Goal: Information Seeking & Learning: Learn about a topic

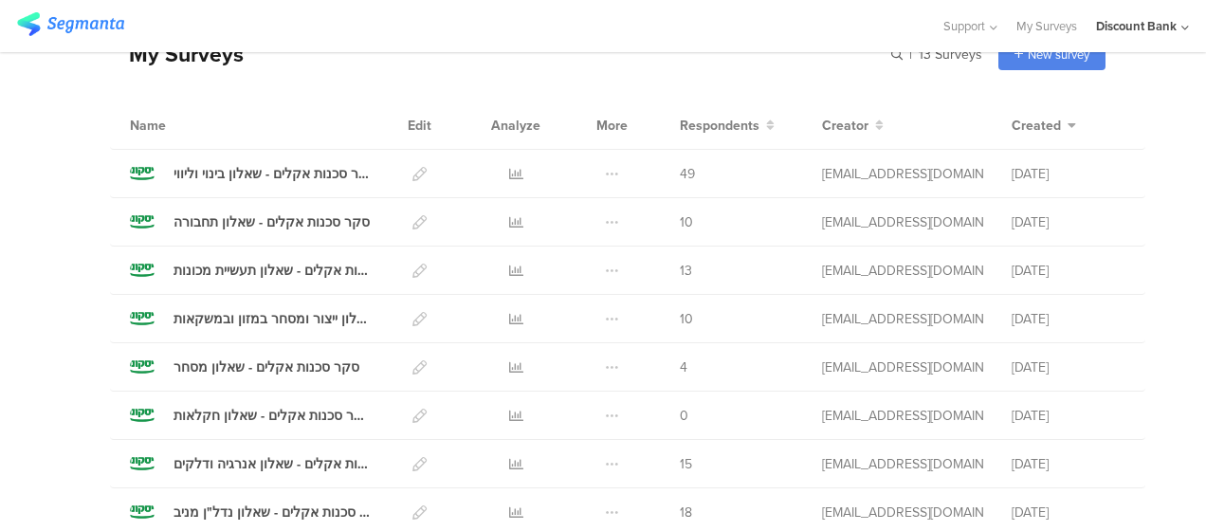
scroll to position [284, 0]
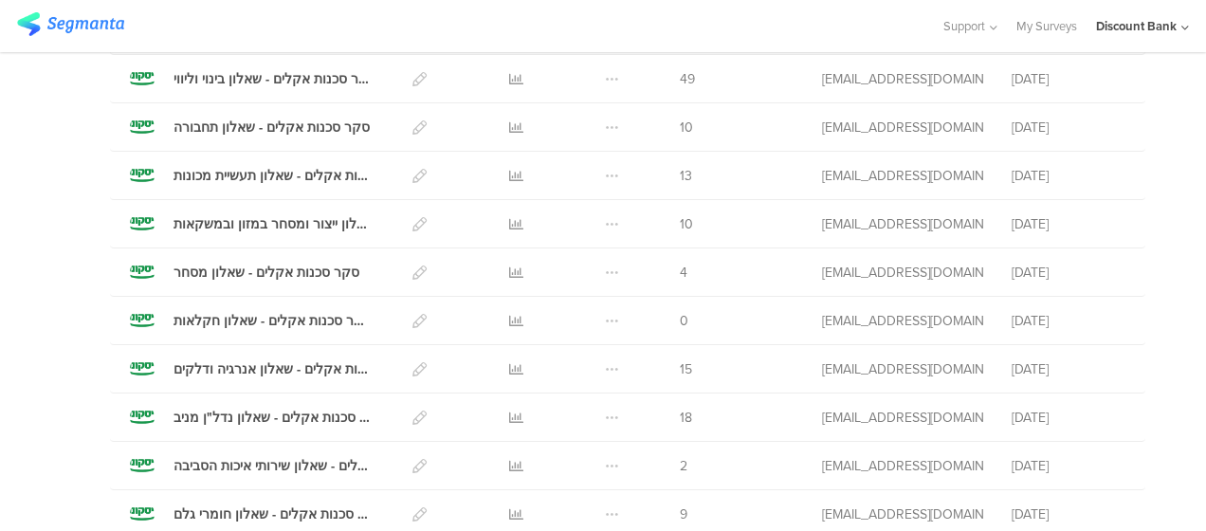
click at [509, 367] on icon at bounding box center [516, 369] width 14 height 14
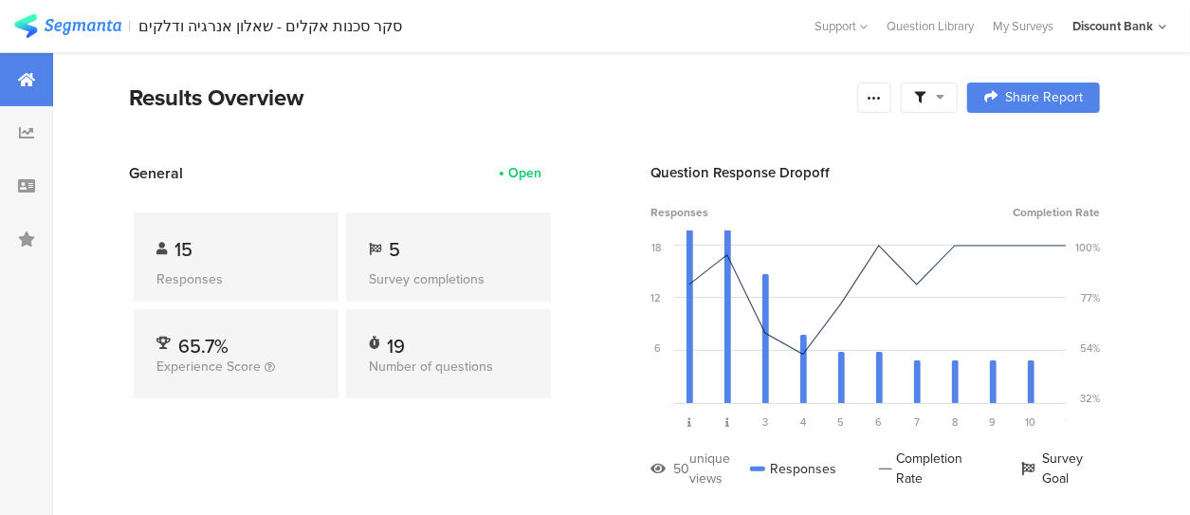
click at [27, 184] on icon at bounding box center [26, 185] width 17 height 15
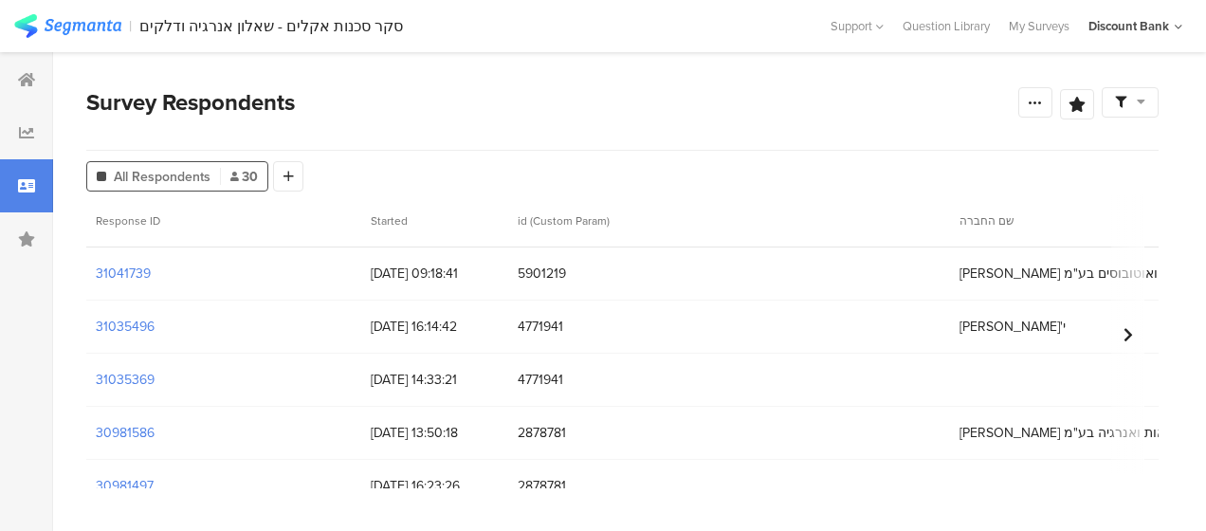
click at [142, 430] on section "30981586" at bounding box center [125, 433] width 59 height 20
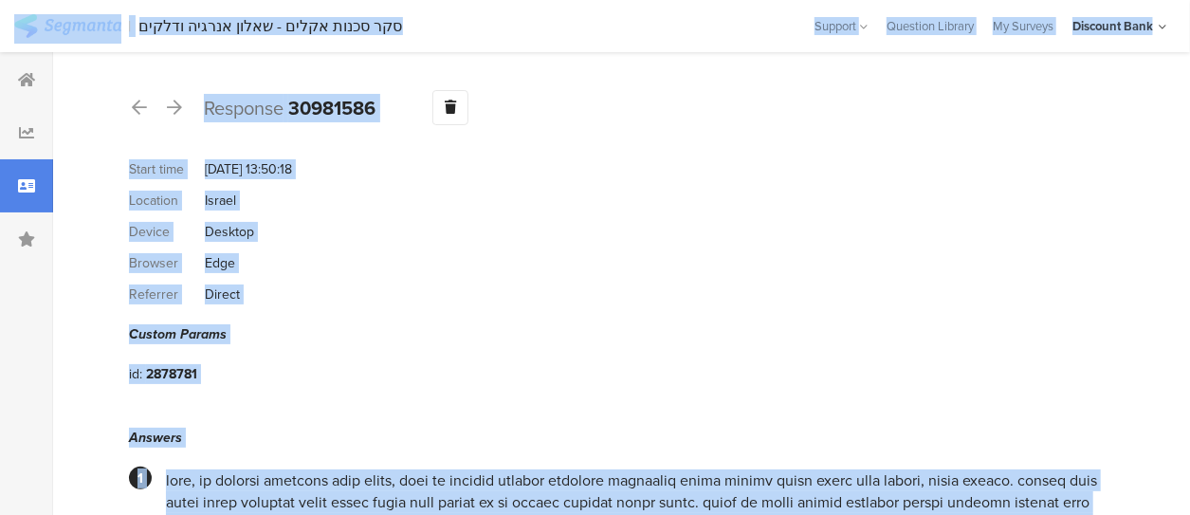
scroll to position [284, 0]
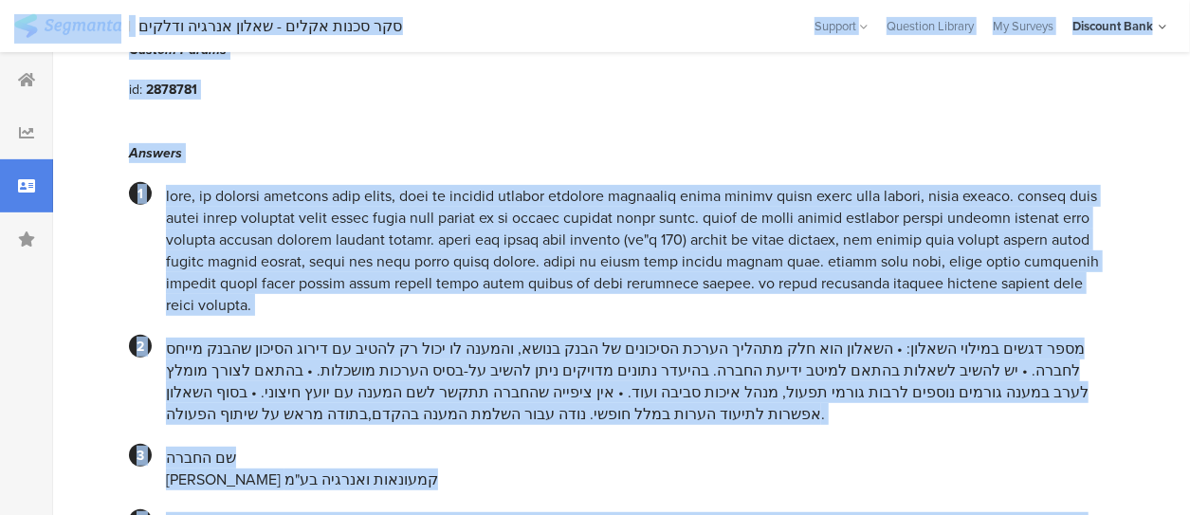
click at [483, 235] on div at bounding box center [633, 250] width 934 height 131
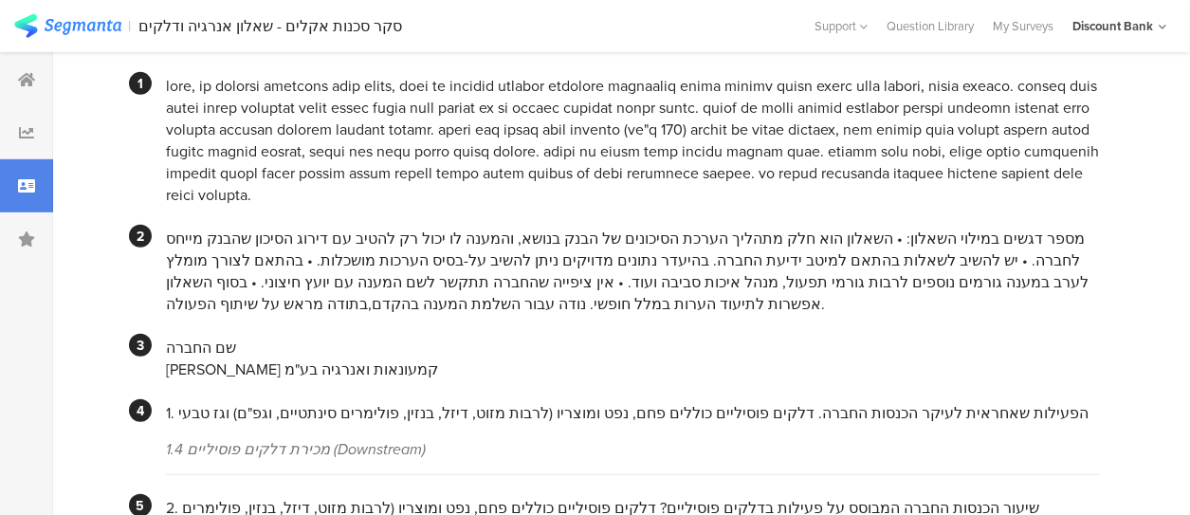
scroll to position [205, 0]
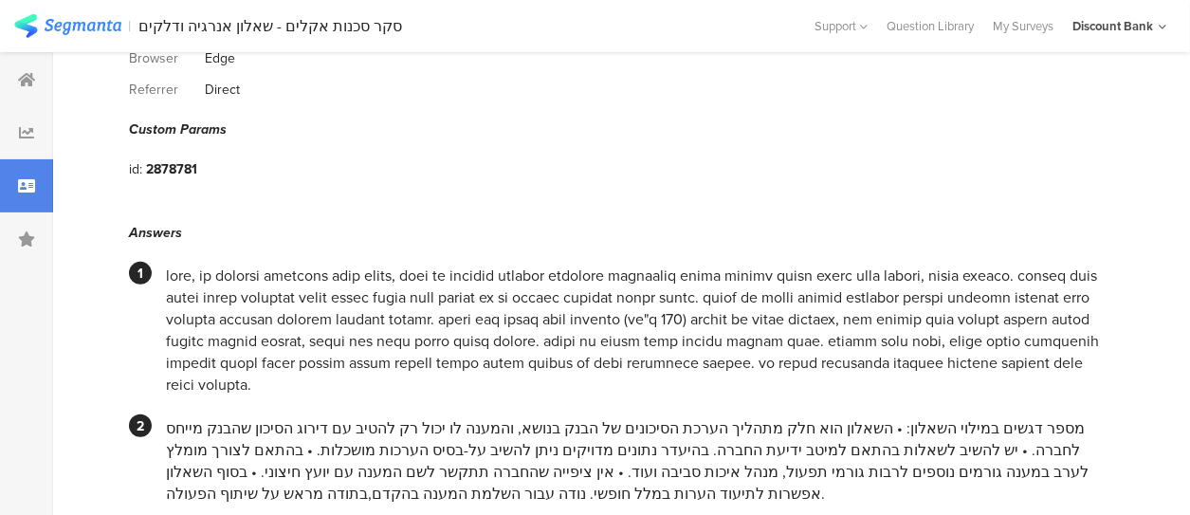
click at [180, 231] on div "Answers" at bounding box center [614, 233] width 971 height 20
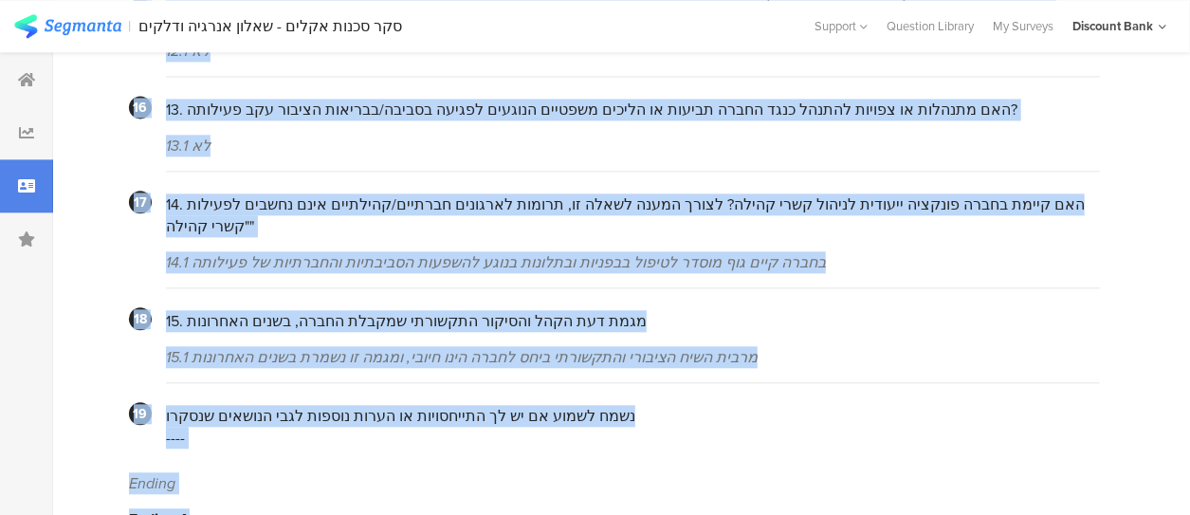
scroll to position [2103, 0]
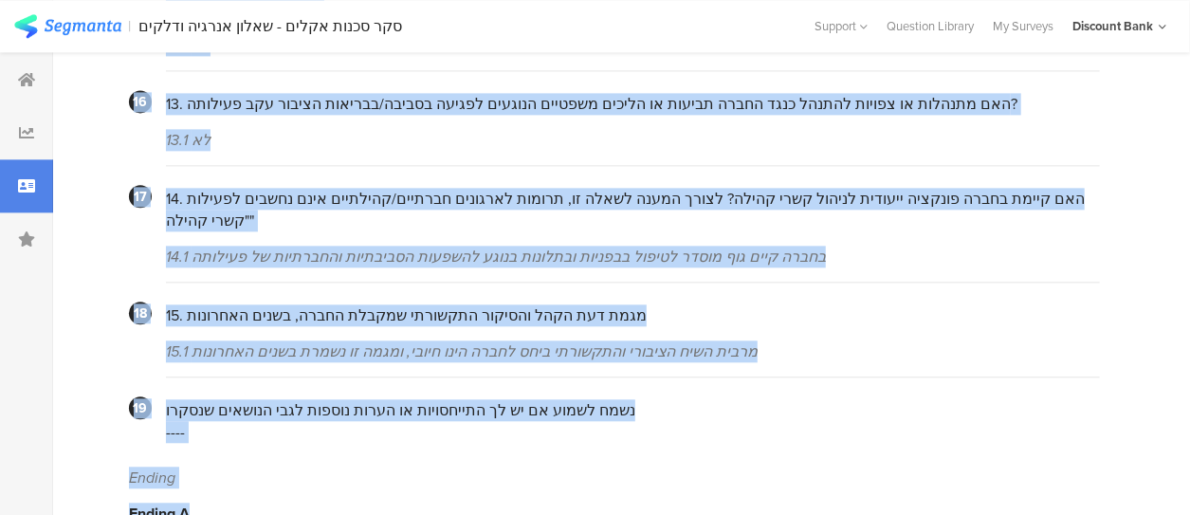
drag, startPoint x: 130, startPoint y: 225, endPoint x: 210, endPoint y: 306, distance: 114.0
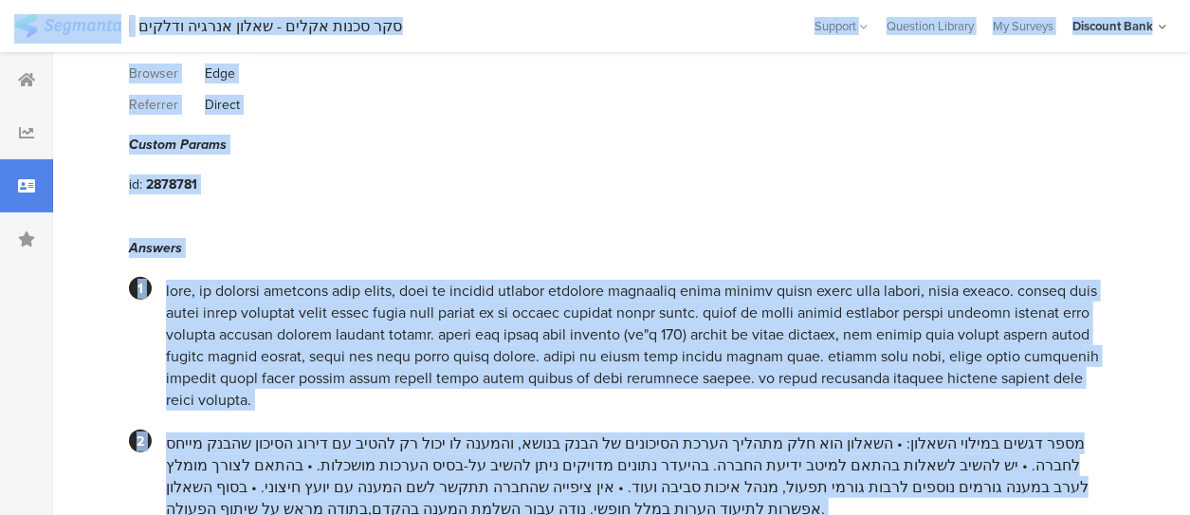
scroll to position [474, 0]
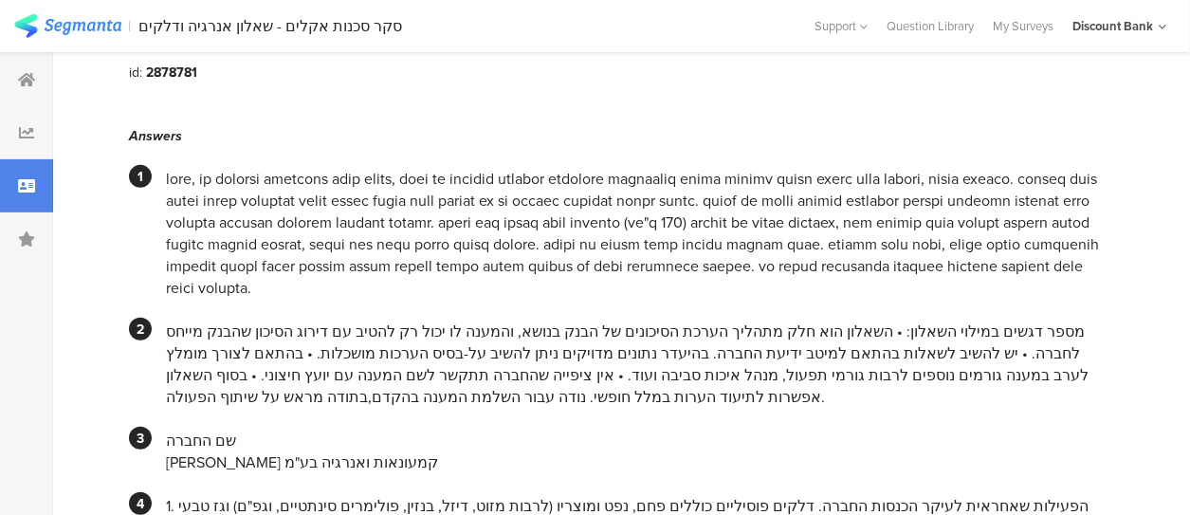
scroll to position [0, 0]
